Goal: Task Accomplishment & Management: Manage account settings

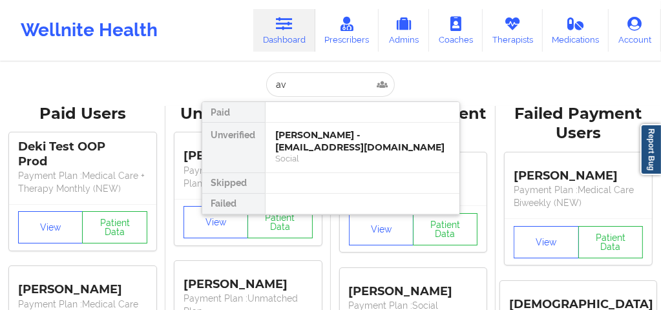
type input "a"
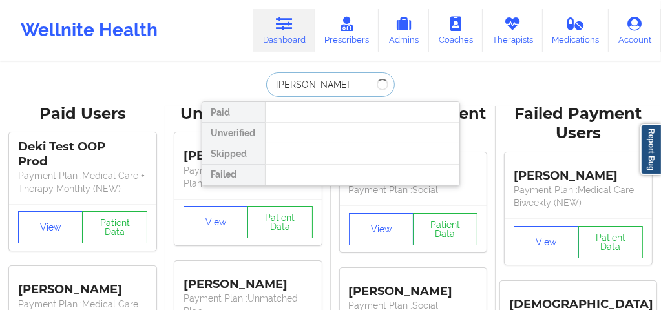
type input "[PERSON_NAME]"
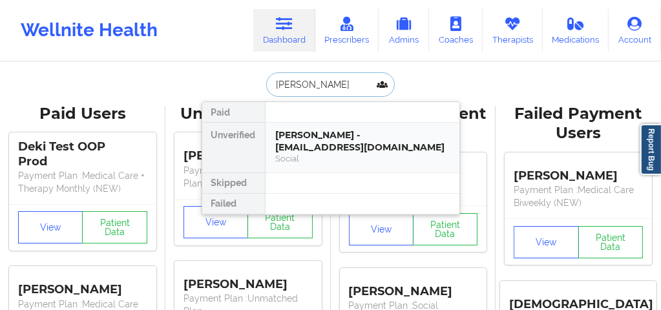
click at [309, 155] on div "Social" at bounding box center [362, 158] width 173 height 11
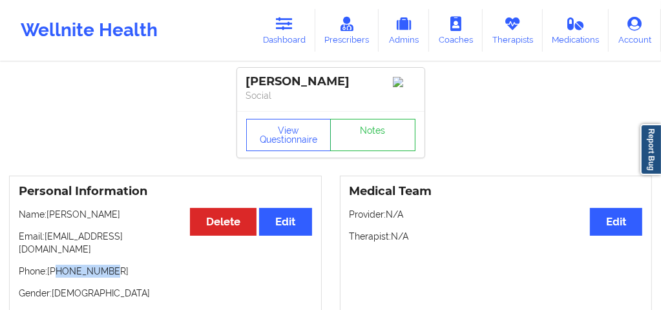
drag, startPoint x: 98, startPoint y: 264, endPoint x: 58, endPoint y: 262, distance: 39.5
click at [58, 265] on p "Phone: [PHONE_NUMBER]" at bounding box center [166, 271] width 294 height 13
copy p "6314691247"
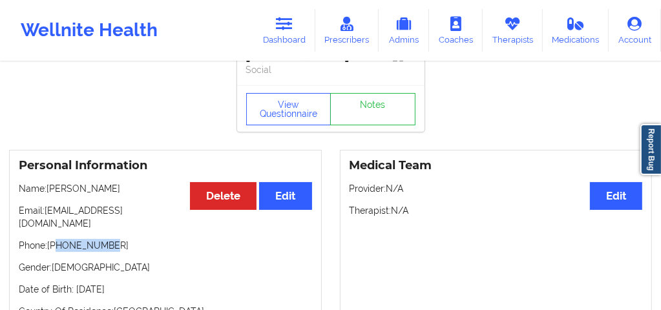
scroll to position [26, 0]
click at [290, 23] on icon at bounding box center [284, 24] width 17 height 14
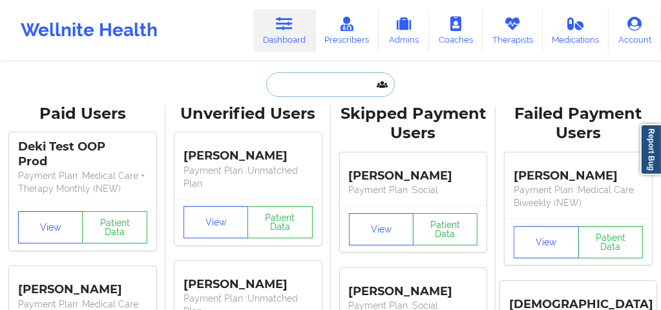
click at [296, 87] on input "text" at bounding box center [330, 84] width 128 height 25
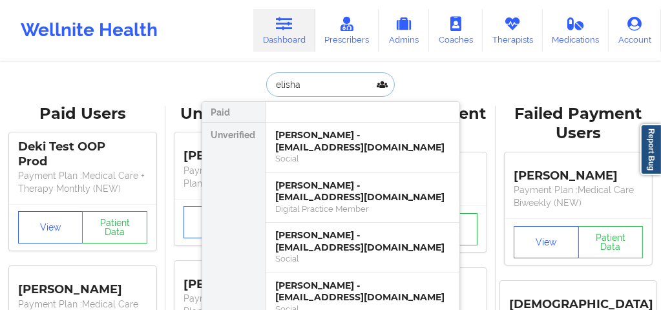
type input "elisha"
click at [321, 142] on div "[PERSON_NAME] - [EMAIL_ADDRESS][DOMAIN_NAME]" at bounding box center [362, 141] width 173 height 24
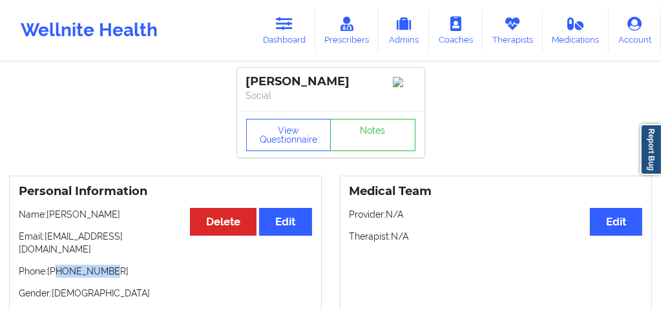
drag, startPoint x: 112, startPoint y: 260, endPoint x: 58, endPoint y: 261, distance: 54.3
click at [58, 265] on p "Phone: [PHONE_NUMBER]" at bounding box center [166, 271] width 294 height 13
copy p "3026827786"
click at [290, 37] on link "Dashboard" at bounding box center [284, 30] width 62 height 43
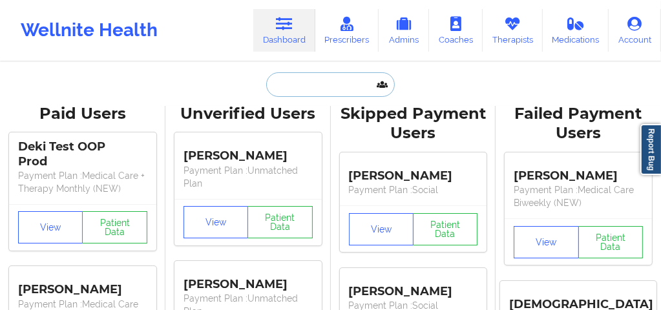
click at [288, 90] on input "text" at bounding box center [330, 84] width 128 height 25
paste input "[EMAIL_ADDRESS][DOMAIN_NAME]"
type input "[EMAIL_ADDRESS][DOMAIN_NAME]"
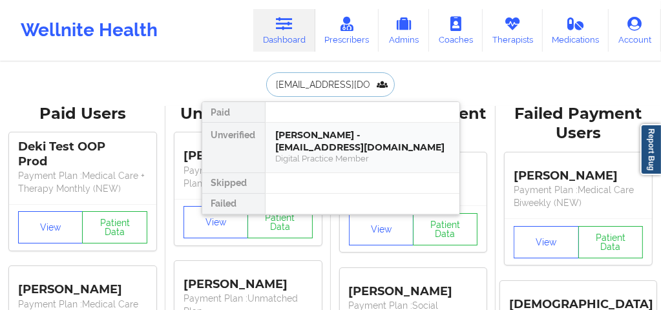
click at [303, 140] on div "[PERSON_NAME] - [EMAIL_ADDRESS][DOMAIN_NAME]" at bounding box center [362, 141] width 173 height 24
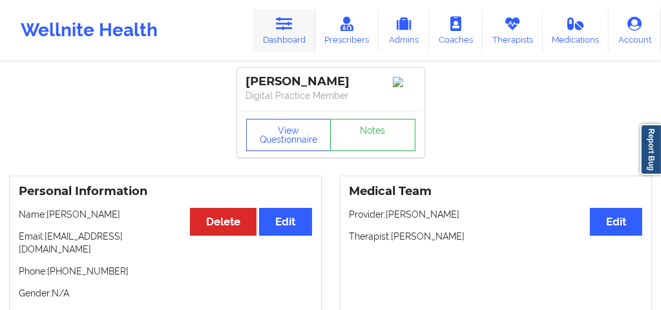
click at [288, 36] on link "Dashboard" at bounding box center [284, 30] width 62 height 43
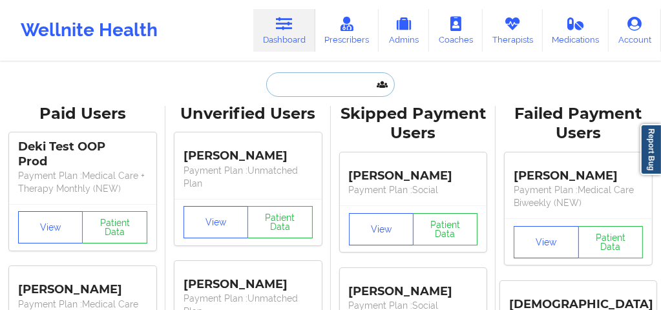
click at [290, 83] on input "text" at bounding box center [330, 84] width 128 height 25
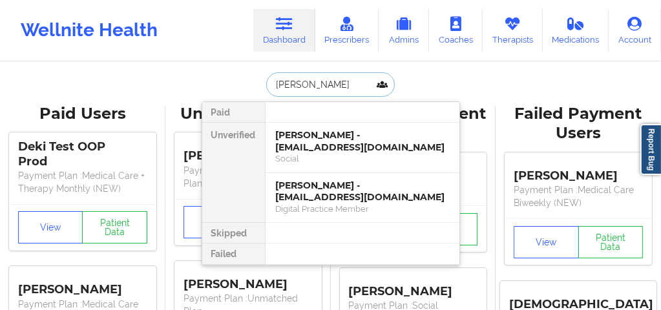
type input "[PERSON_NAME]"
click at [307, 160] on div "Social" at bounding box center [362, 158] width 173 height 11
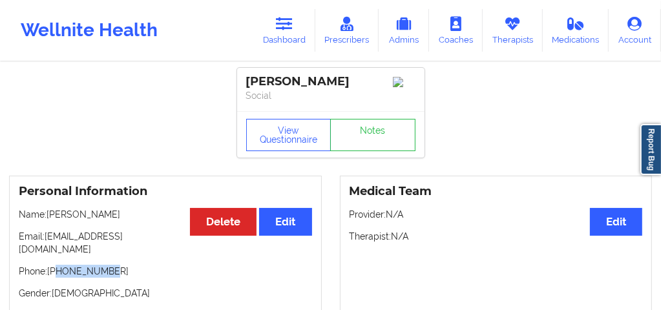
drag, startPoint x: 105, startPoint y: 261, endPoint x: 57, endPoint y: 263, distance: 47.9
click at [57, 265] on p "Phone: [PHONE_NUMBER]" at bounding box center [166, 271] width 294 height 13
copy p "3026827786"
click at [620, 229] on button "Edit" at bounding box center [616, 222] width 52 height 28
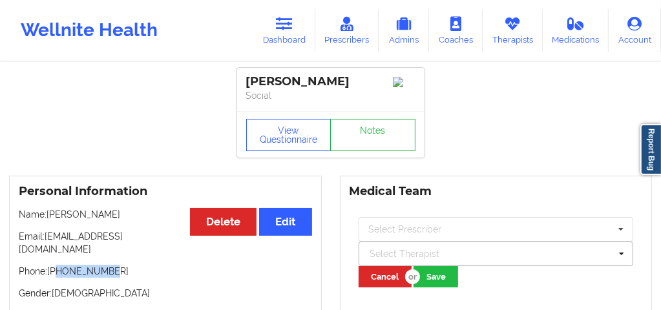
click at [440, 258] on div at bounding box center [490, 254] width 241 height 16
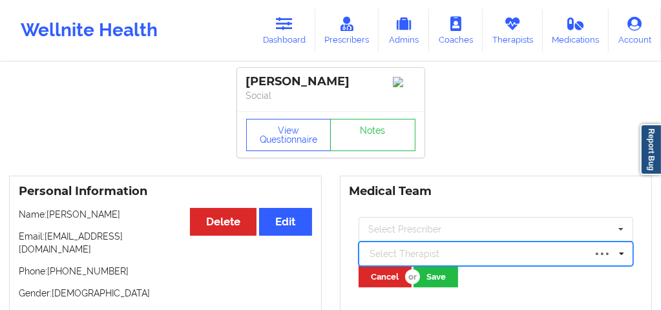
click at [440, 258] on div at bounding box center [477, 254] width 215 height 16
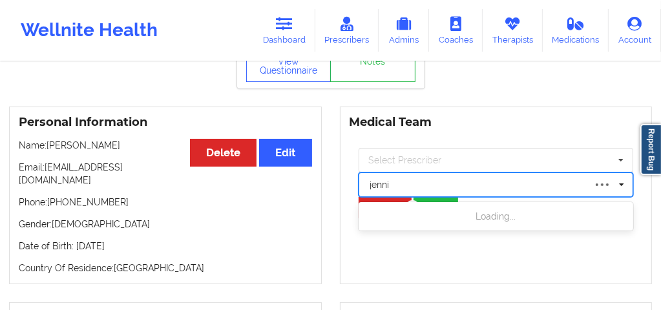
scroll to position [78, 0]
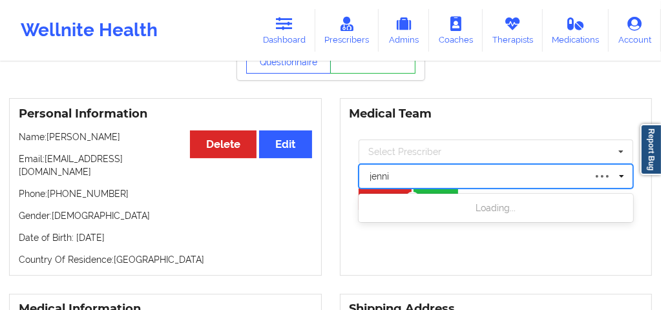
type input "jenni"
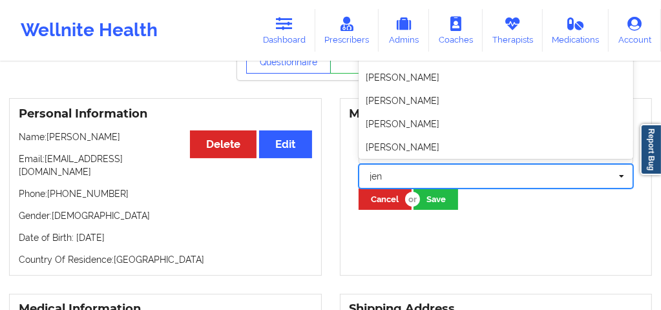
type input "jen"
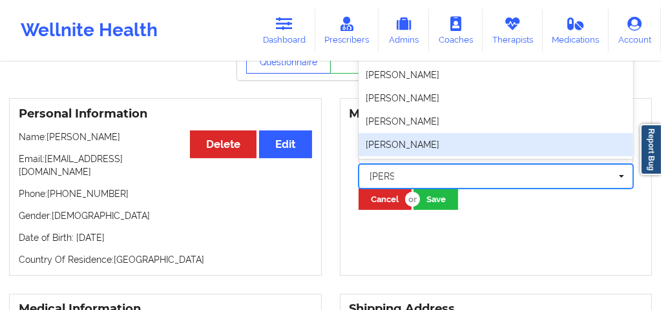
click at [389, 149] on div "[PERSON_NAME]" at bounding box center [496, 144] width 275 height 23
type input "[PERSON_NAME]"
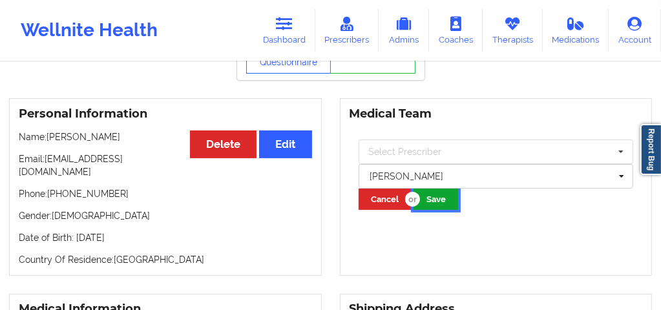
click at [451, 206] on button "Save" at bounding box center [436, 199] width 45 height 21
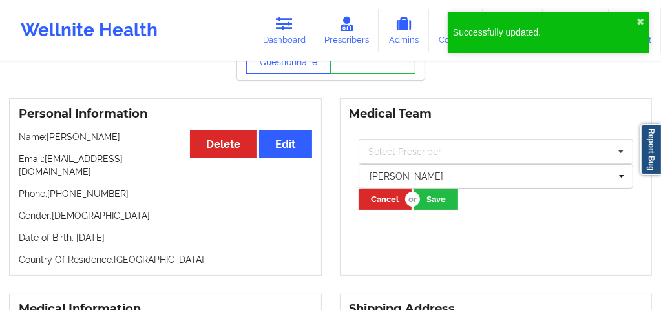
scroll to position [0, 0]
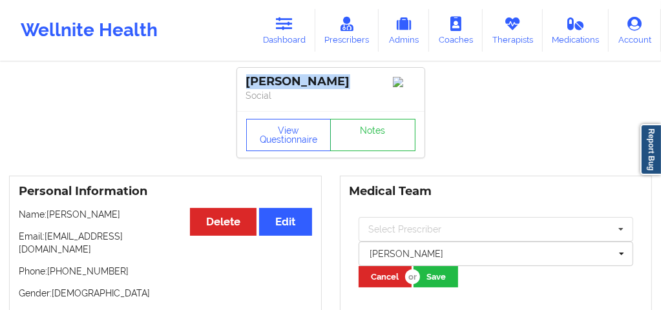
drag, startPoint x: 324, startPoint y: 83, endPoint x: 245, endPoint y: 84, distance: 78.9
click at [245, 84] on div "[PERSON_NAME] Social" at bounding box center [330, 89] width 187 height 43
copy div "[PERSON_NAME]"
drag, startPoint x: 274, startPoint y: 18, endPoint x: 277, endPoint y: 28, distance: 10.7
click at [274, 18] on link "Dashboard" at bounding box center [284, 30] width 62 height 43
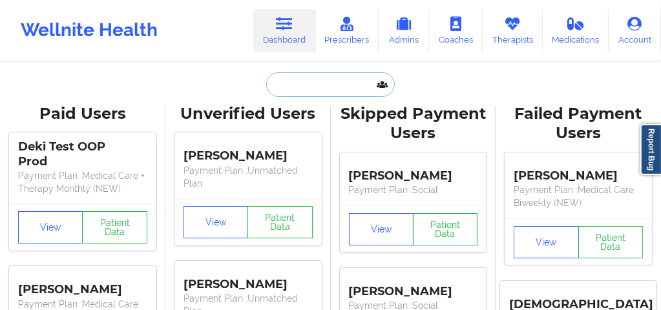
click at [290, 91] on input "text" at bounding box center [330, 84] width 128 height 25
paste input "[PERSON_NAME]"
type input "[PERSON_NAME]"
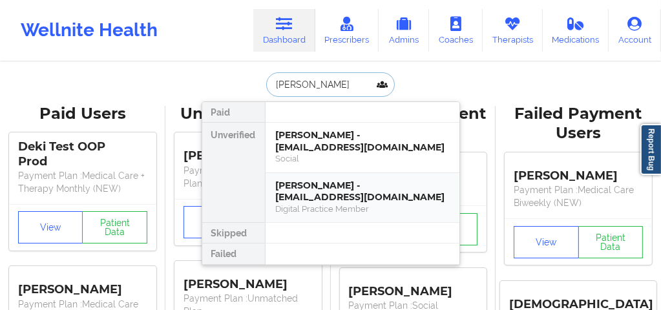
click at [303, 202] on div "[PERSON_NAME] - [EMAIL_ADDRESS][DOMAIN_NAME]" at bounding box center [362, 192] width 173 height 24
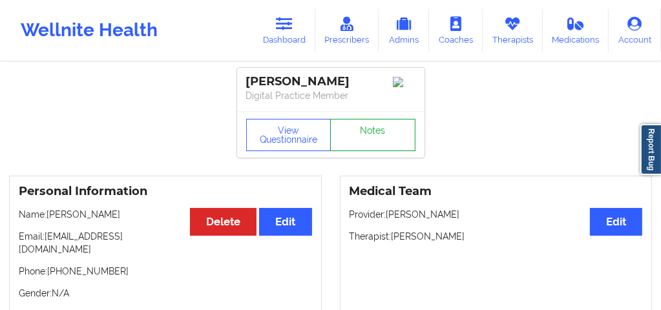
click at [391, 134] on link "Notes" at bounding box center [372, 135] width 85 height 32
drag, startPoint x: 327, startPoint y: 84, endPoint x: 246, endPoint y: 78, distance: 81.7
click at [246, 78] on div "[PERSON_NAME]" at bounding box center [330, 81] width 169 height 15
copy div "[PERSON_NAME]"
click at [288, 21] on icon at bounding box center [284, 24] width 17 height 14
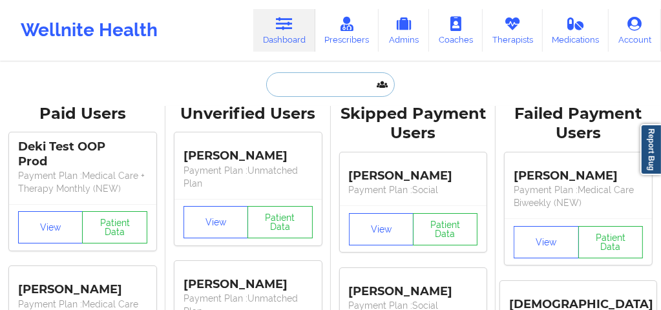
click at [294, 90] on input "text" at bounding box center [330, 84] width 128 height 25
paste input "[PERSON_NAME]"
type input "[PERSON_NAME]"
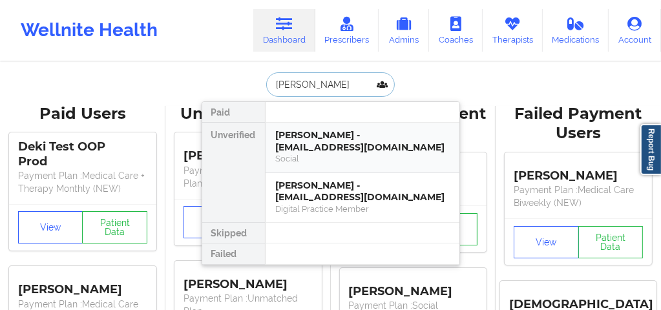
click at [320, 142] on div "[PERSON_NAME] - [EMAIL_ADDRESS][DOMAIN_NAME]" at bounding box center [362, 141] width 173 height 24
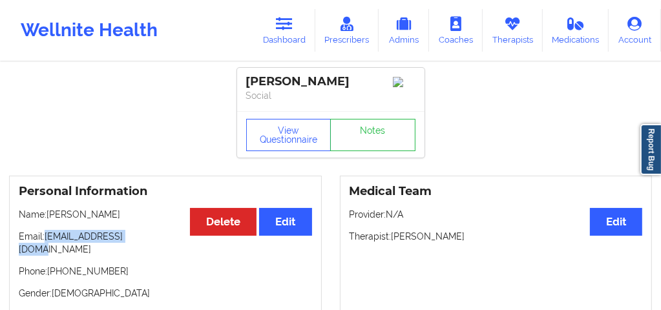
drag, startPoint x: 147, startPoint y: 240, endPoint x: 48, endPoint y: 245, distance: 99.7
click at [48, 245] on p "Email: [EMAIL_ADDRESS][DOMAIN_NAME]" at bounding box center [166, 243] width 294 height 26
copy p "[EMAIL_ADDRESS][DOMAIN_NAME]"
